Goal: Information Seeking & Learning: Learn about a topic

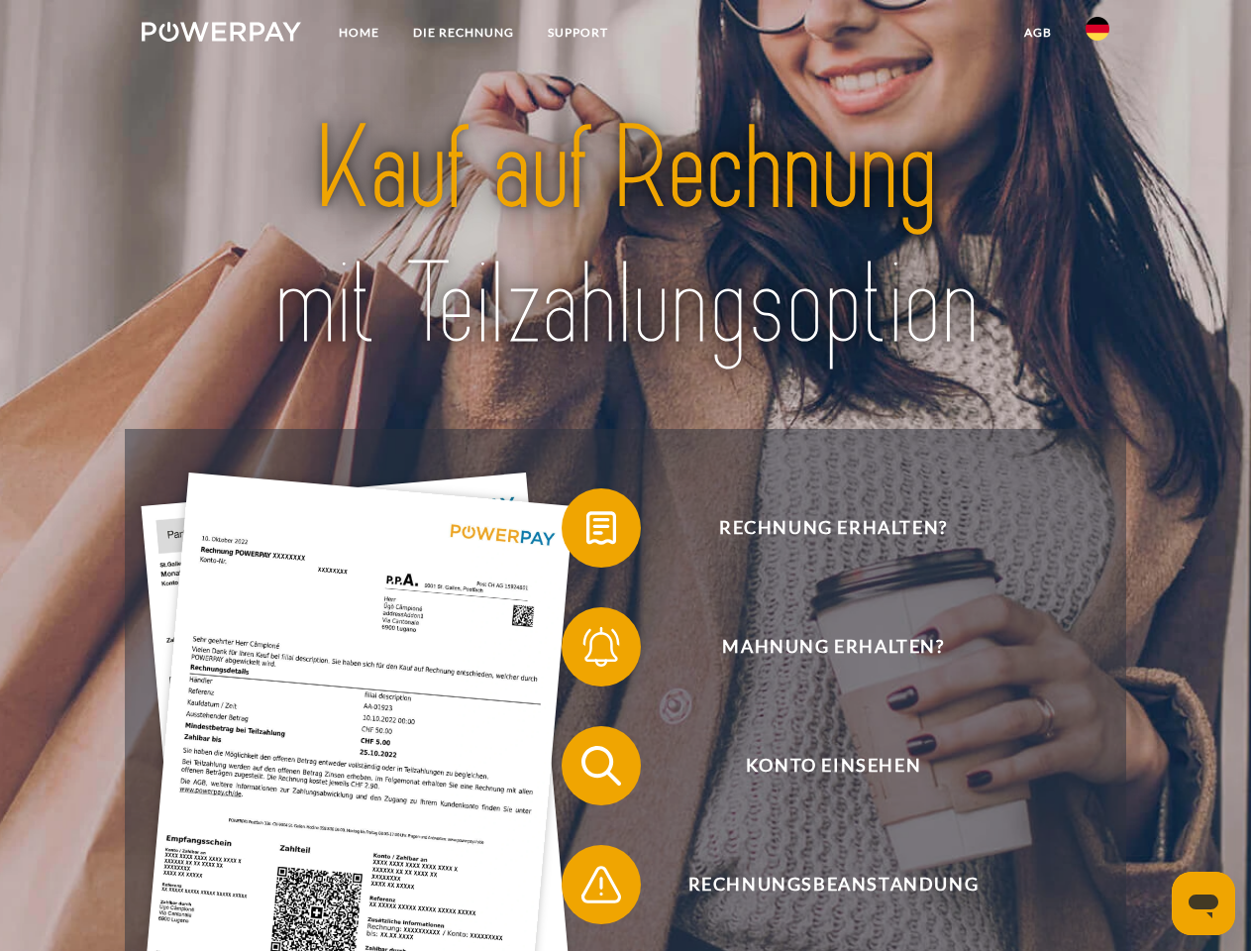
click at [221, 35] on img at bounding box center [222, 32] width 160 height 20
click at [1098, 35] on img at bounding box center [1098, 29] width 24 height 24
click at [1037, 33] on link "agb" at bounding box center [1038, 33] width 61 height 36
click at [587, 532] on span at bounding box center [571, 528] width 99 height 99
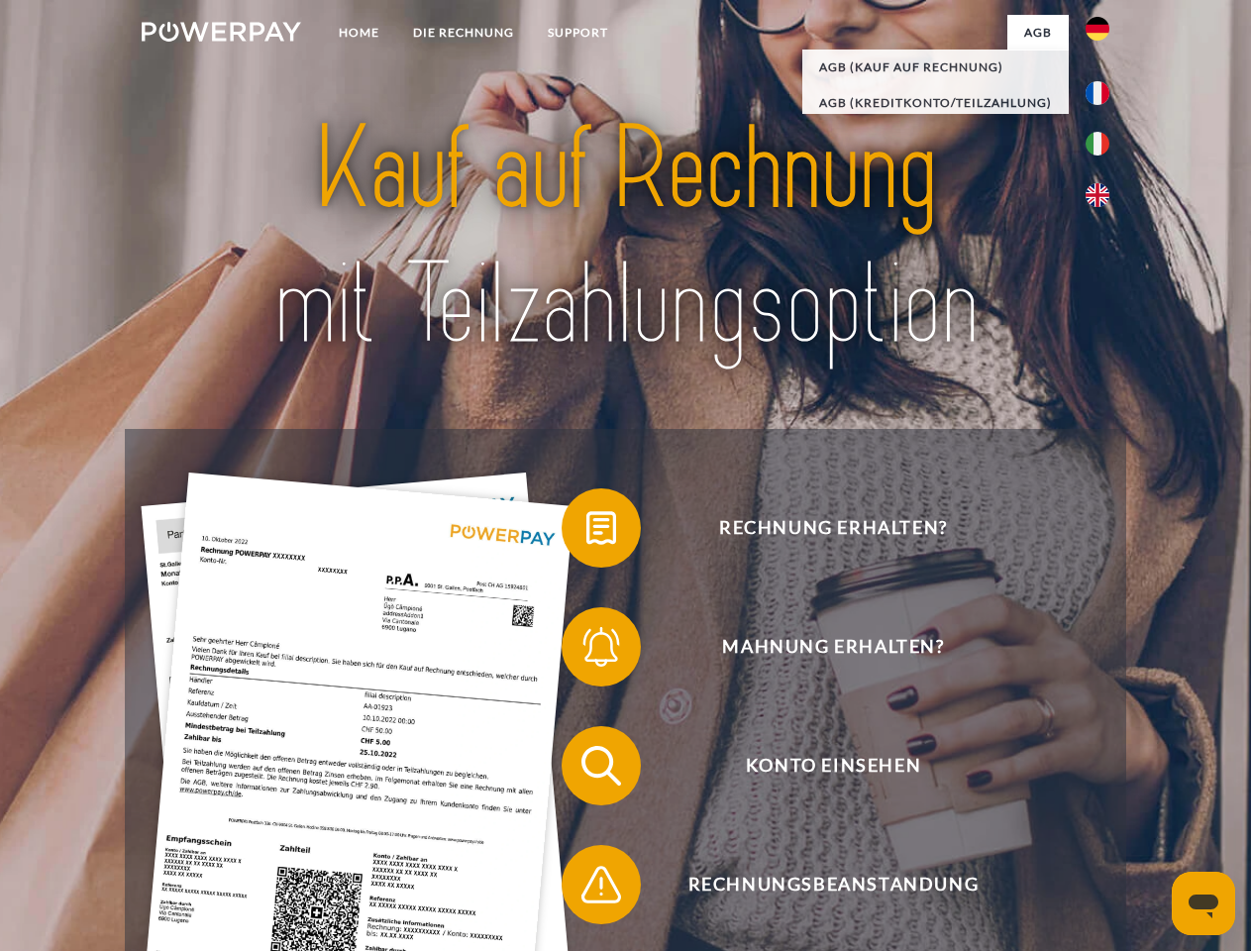
click at [587, 651] on span at bounding box center [571, 646] width 99 height 99
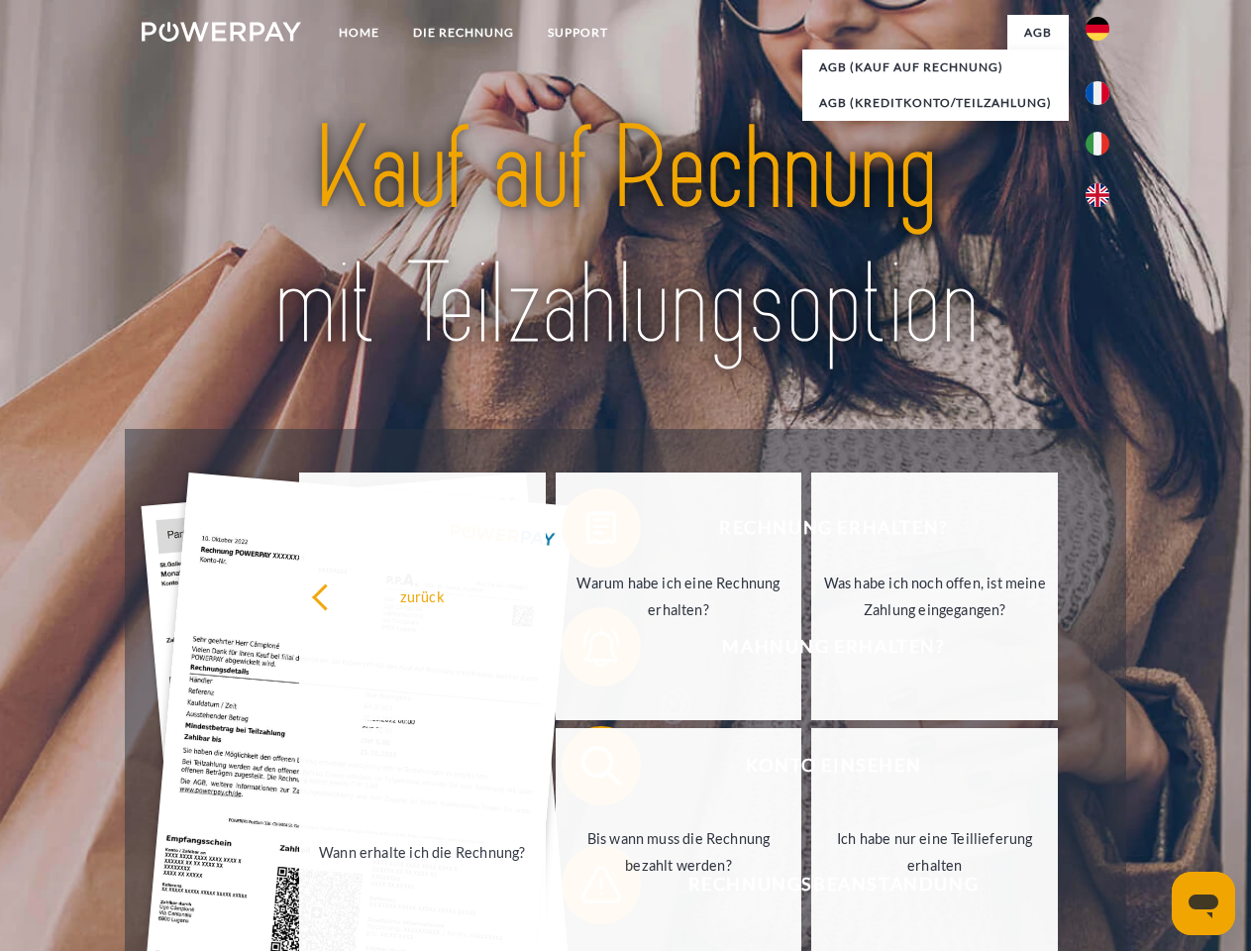
click at [587, 770] on link "Bis wann muss die Rechnung bezahlt werden?" at bounding box center [679, 852] width 247 height 248
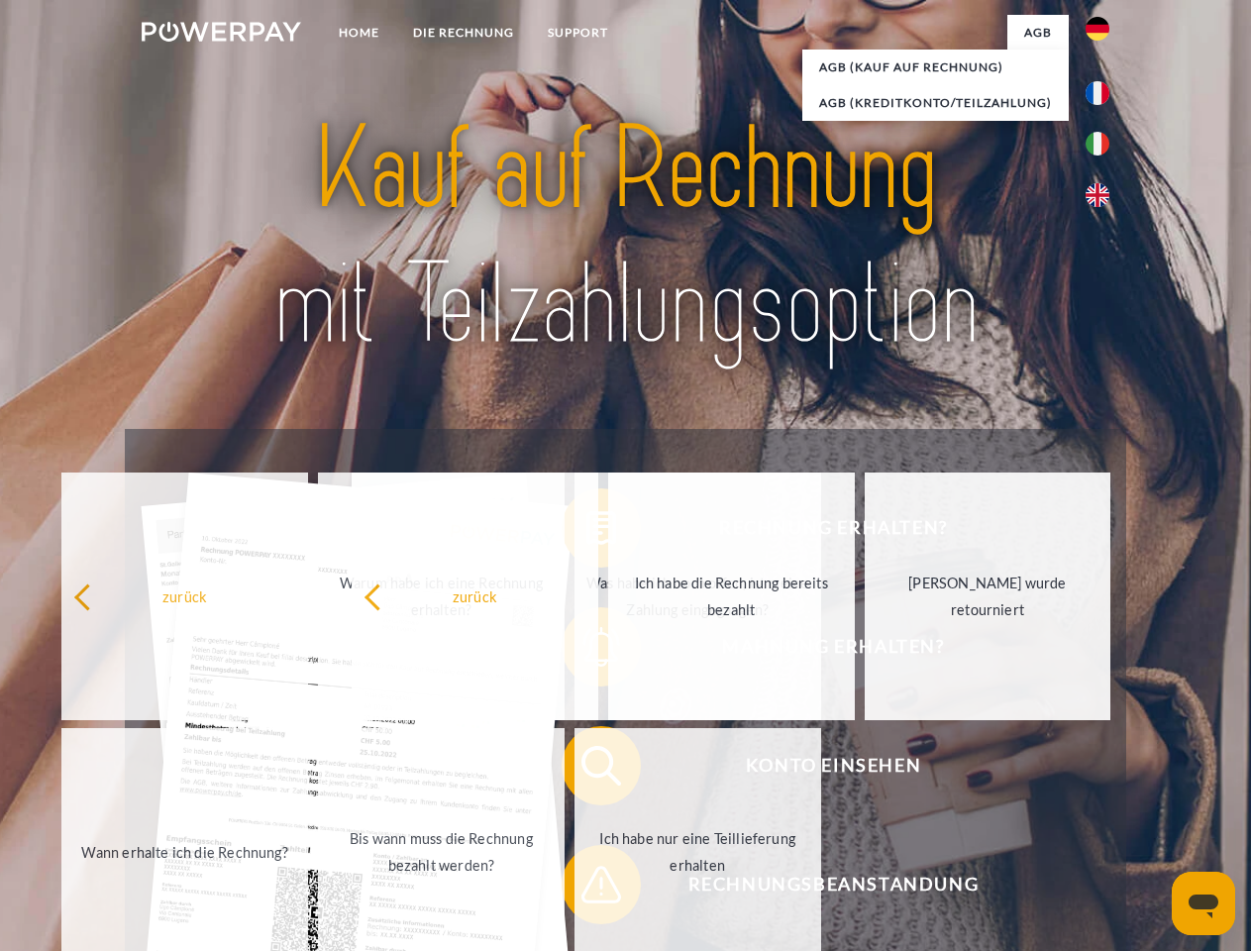
click at [587, 889] on span at bounding box center [571, 884] width 99 height 99
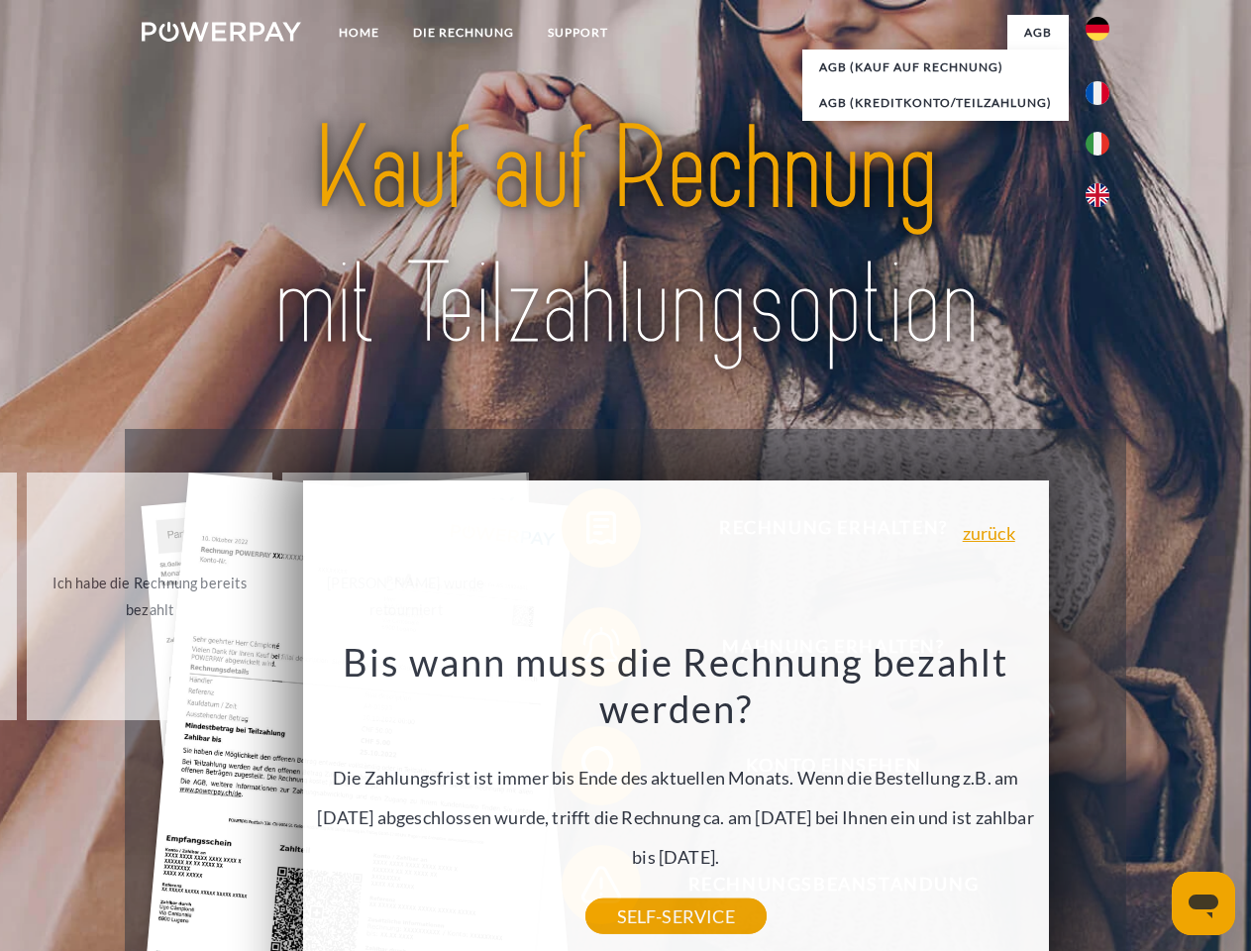
click at [1204, 904] on icon "Messaging-Fenster öffnen" at bounding box center [1204, 907] width 30 height 24
